Goal: Task Accomplishment & Management: Manage account settings

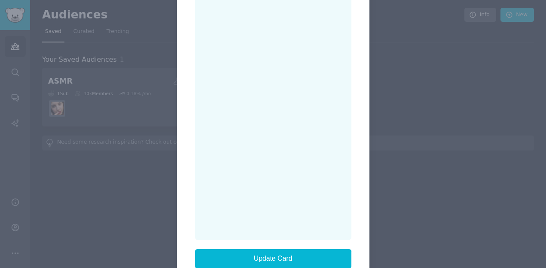
scroll to position [179, 0]
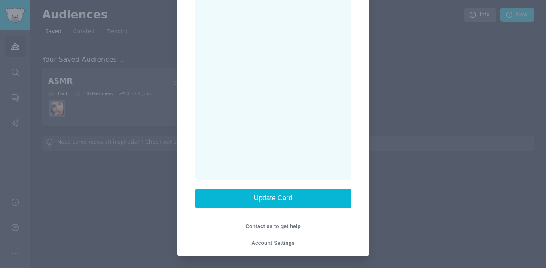
click at [275, 243] on span "Account Settings" at bounding box center [272, 243] width 43 height 6
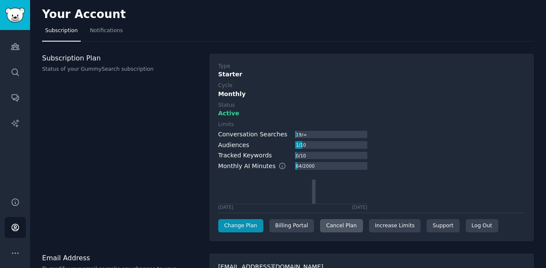
click at [345, 223] on div "Cancel Plan" at bounding box center [341, 226] width 42 height 14
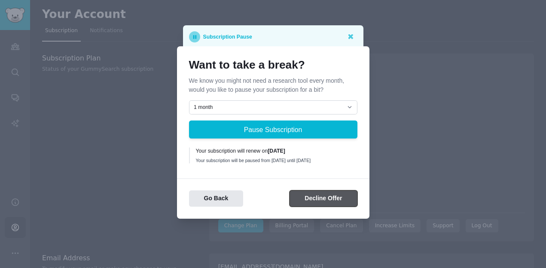
click at [324, 198] on button "Decline Offer" at bounding box center [322, 199] width 67 height 17
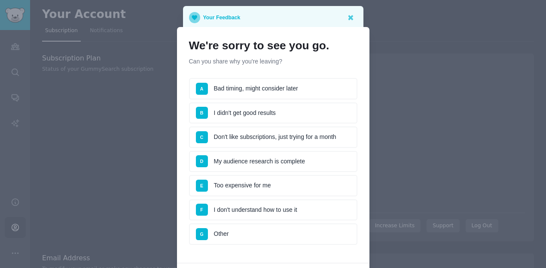
click at [267, 93] on li "A Bad timing, might consider later" at bounding box center [273, 88] width 168 height 21
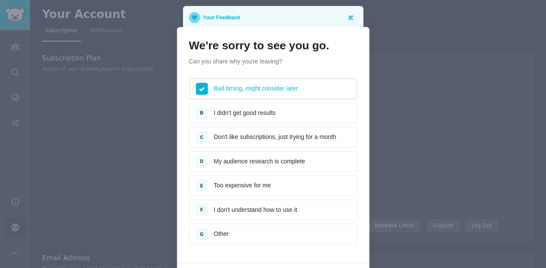
scroll to position [65, 0]
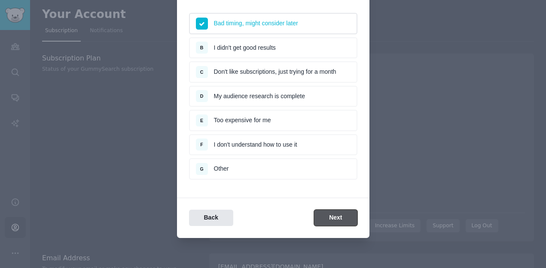
click at [334, 218] on button "Next" at bounding box center [335, 218] width 43 height 17
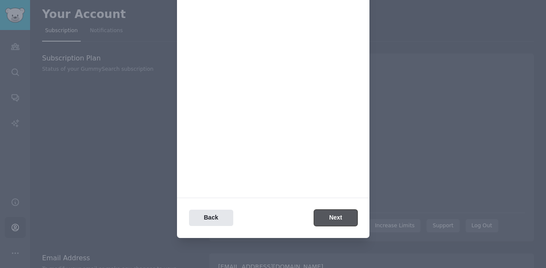
scroll to position [0, 0]
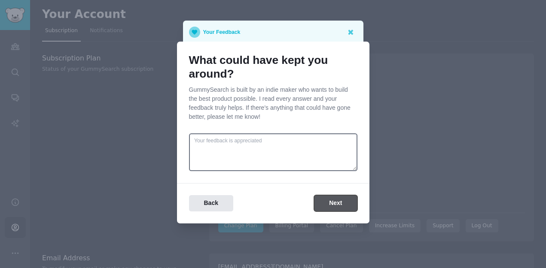
click at [337, 206] on button "Next" at bounding box center [335, 203] width 43 height 17
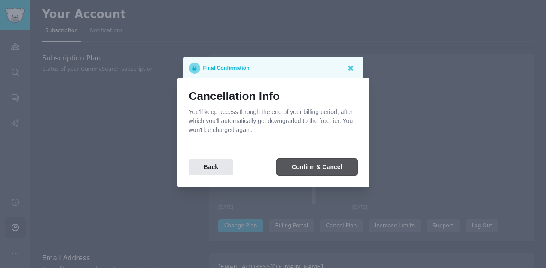
click at [319, 169] on button "Confirm & Cancel" at bounding box center [316, 167] width 80 height 17
